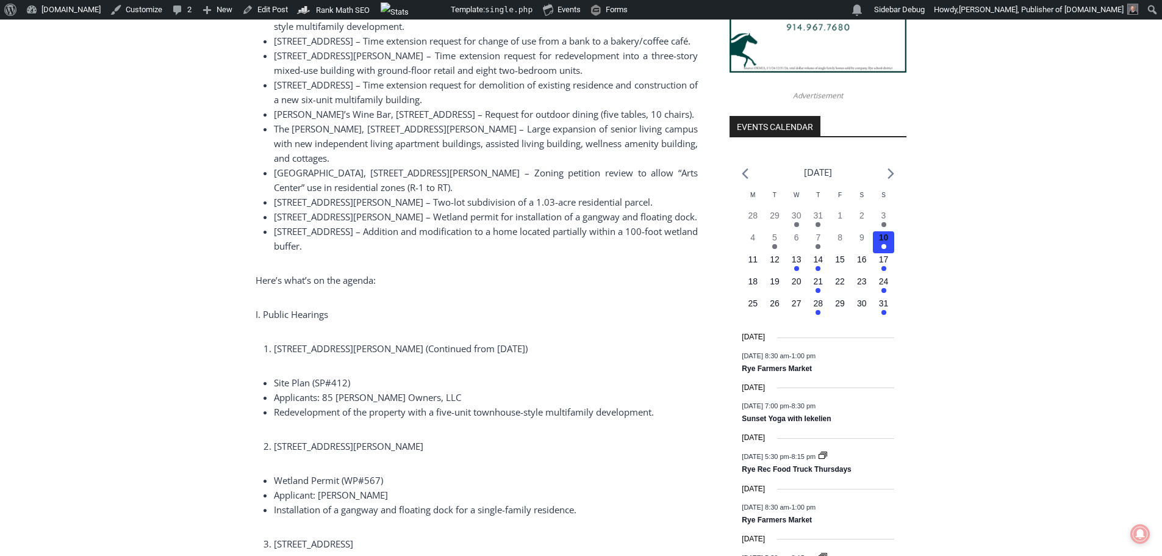
scroll to position [1281, 0]
click at [775, 244] on em "Has events" at bounding box center [774, 245] width 5 height 5
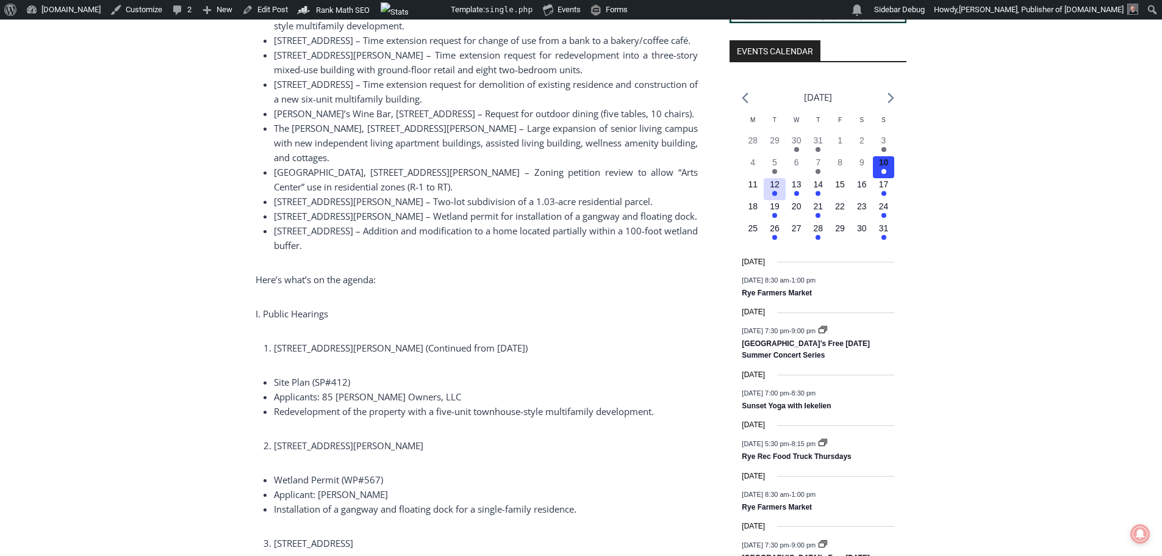
click at [775, 191] on div "Calendar of Events M Mon T Tue W Wed T Thu F Fri S Sat S Sun 0 events, 28 0 eve…" at bounding box center [818, 182] width 153 height 134
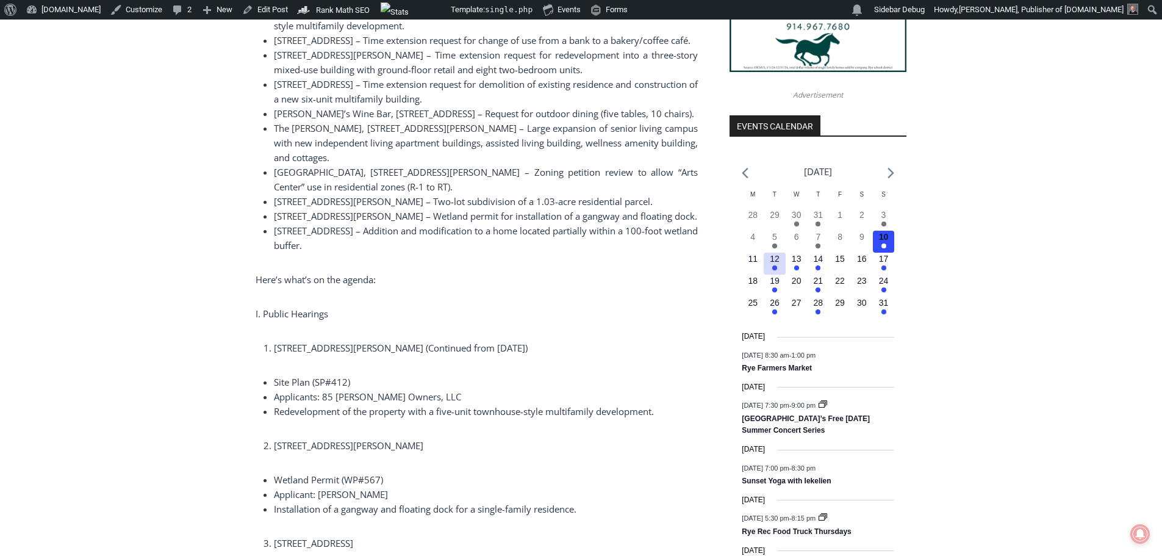
click at [774, 265] on em "Has events" at bounding box center [774, 267] width 5 height 5
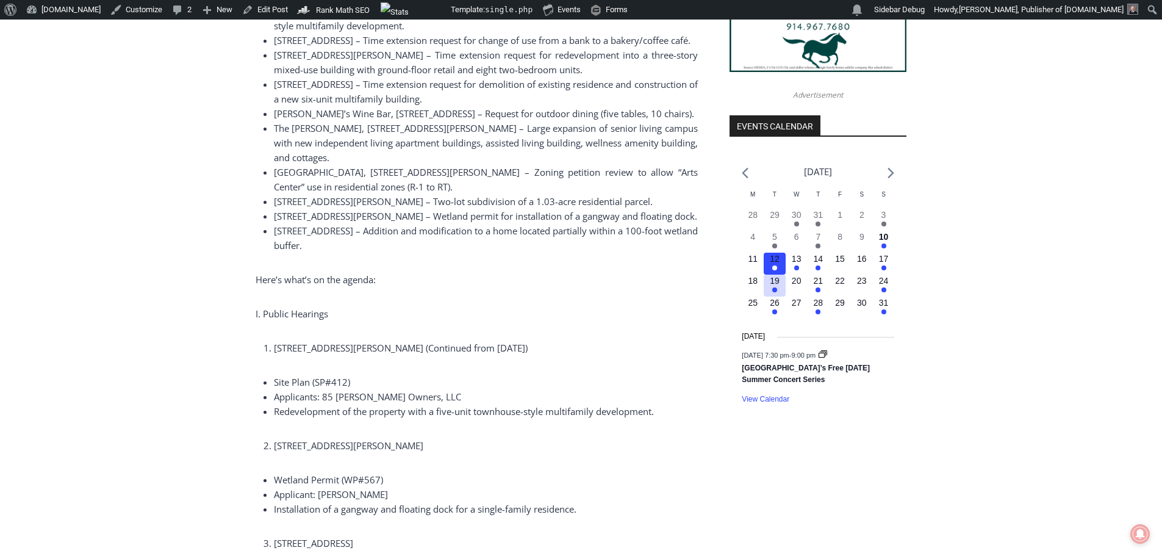
click at [775, 286] on h3 "1 event, 19" at bounding box center [775, 281] width 10 height 13
click at [774, 312] on em "Has events" at bounding box center [774, 311] width 5 height 5
